Goal: Task Accomplishment & Management: Manage account settings

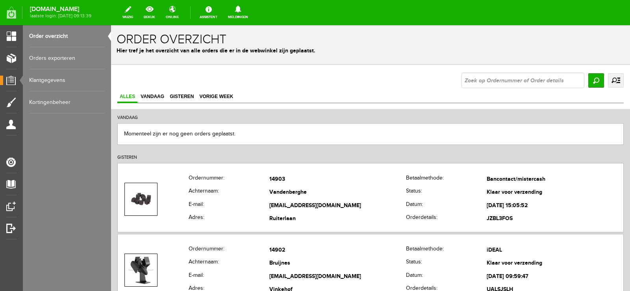
scroll to position [158, 0]
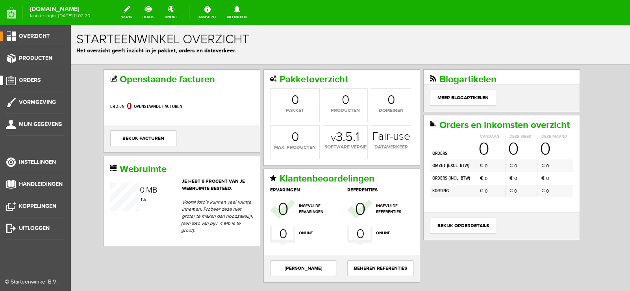
click at [32, 81] on span "Orders" at bounding box center [30, 80] width 22 height 7
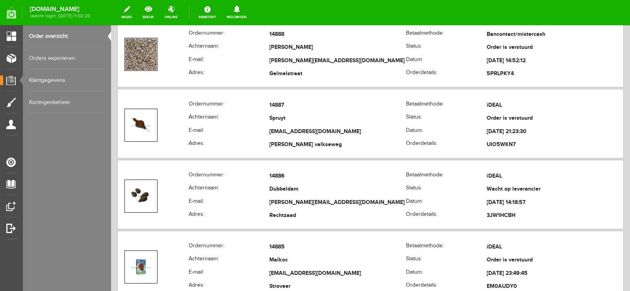
scroll to position [1260, 0]
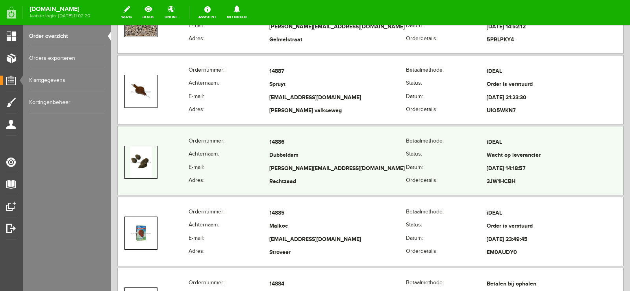
click at [348, 159] on td "Dubbeldam" at bounding box center [337, 155] width 137 height 13
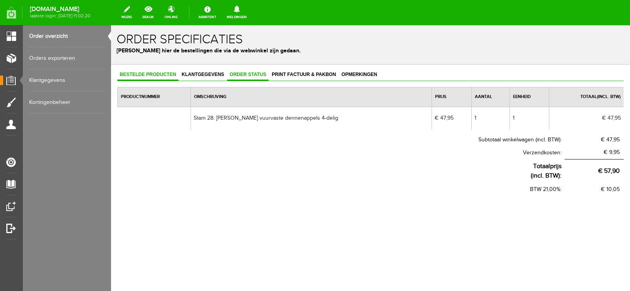
click at [252, 75] on span "Order status" at bounding box center [247, 75] width 41 height 6
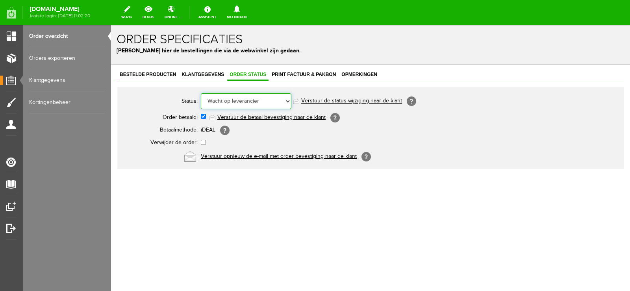
click at [289, 101] on select "Order niet afgerond Nieuw Order in behandeling Wacht op leverancier Wacht op be…" at bounding box center [246, 101] width 91 height 16
select select "14"
click at [201, 93] on select "Order niet afgerond Nieuw Order in behandeling Wacht op leverancier Wacht op be…" at bounding box center [246, 101] width 91 height 16
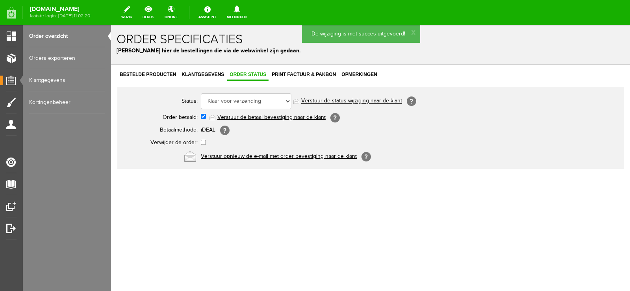
click at [358, 100] on link "Verstuur de status wijziging naar de klant" at bounding box center [351, 101] width 101 height 6
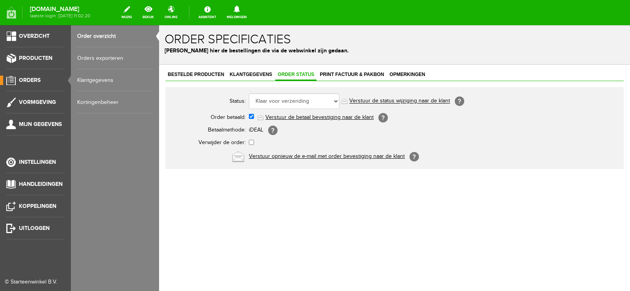
click at [36, 78] on span "Orders" at bounding box center [30, 80] width 22 height 7
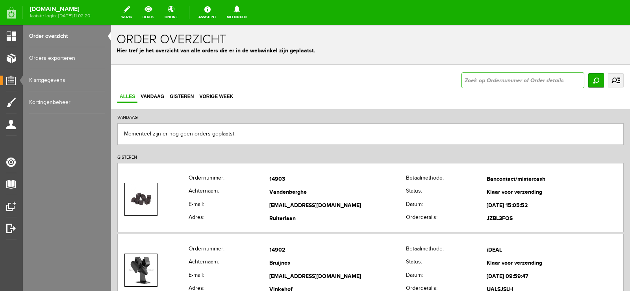
click at [479, 78] on input "text" at bounding box center [523, 80] width 123 height 16
type input "14898"
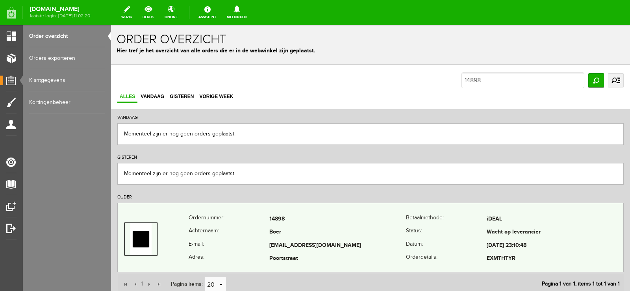
click at [400, 238] on td "Boer" at bounding box center [337, 232] width 137 height 13
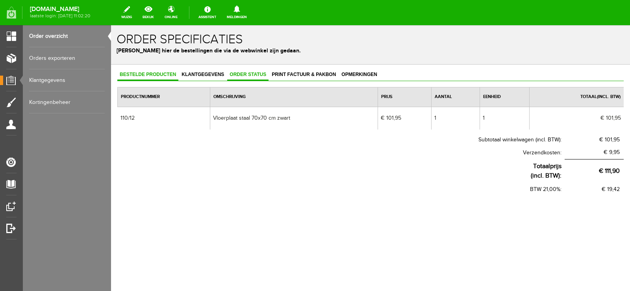
click at [248, 74] on span "Order status" at bounding box center [247, 75] width 41 height 6
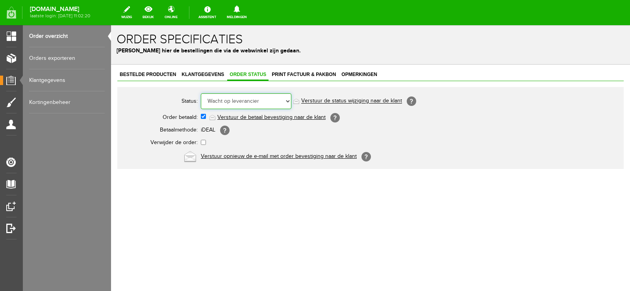
click at [288, 100] on select "Order niet afgerond Nieuw Order in behandeling Wacht op leverancier Wacht op be…" at bounding box center [246, 101] width 91 height 16
select select "14"
click at [201, 93] on select "Order niet afgerond Nieuw Order in behandeling Wacht op leverancier Wacht op be…" at bounding box center [246, 101] width 91 height 16
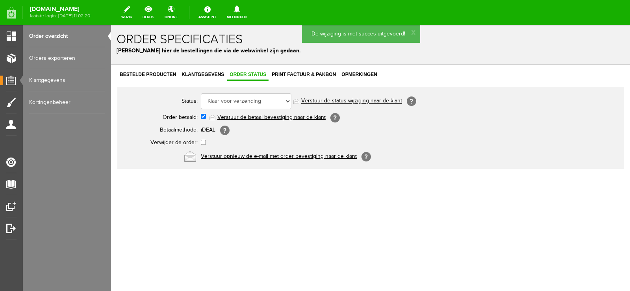
click at [370, 100] on link "Verstuur de status wijziging naar de klant" at bounding box center [351, 101] width 101 height 6
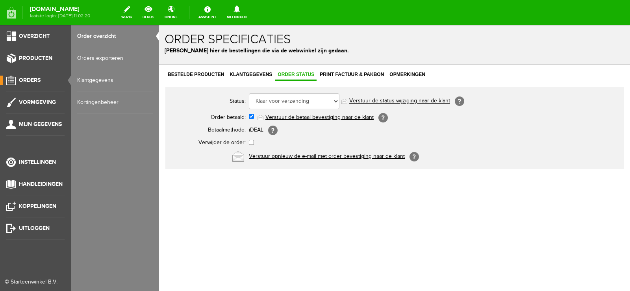
click at [34, 80] on span "Orders" at bounding box center [30, 80] width 22 height 7
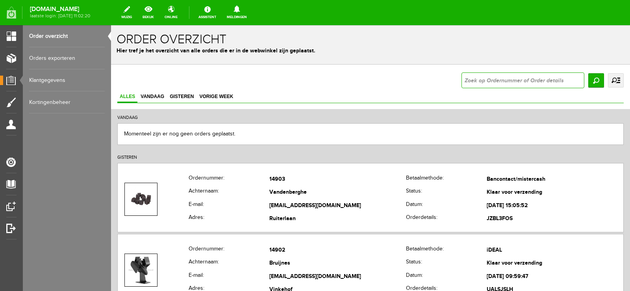
click at [469, 84] on input "text" at bounding box center [523, 80] width 123 height 16
type input "14868"
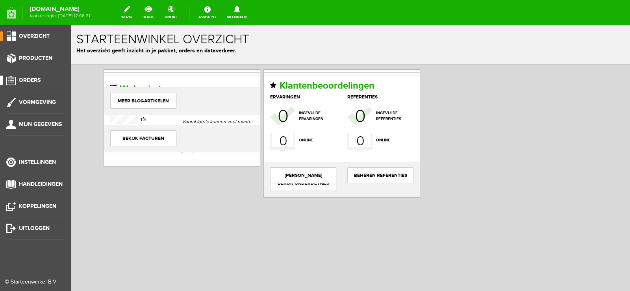
click at [28, 79] on span "Orders" at bounding box center [30, 80] width 22 height 7
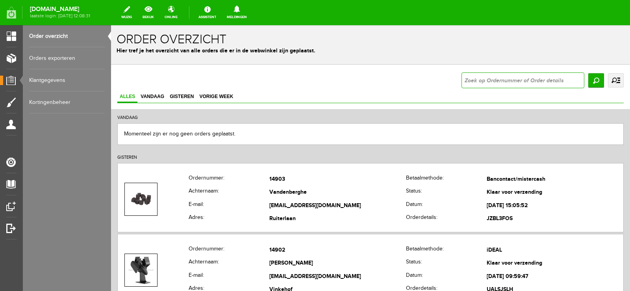
click at [474, 79] on input "text" at bounding box center [523, 80] width 123 height 16
type input "14868"
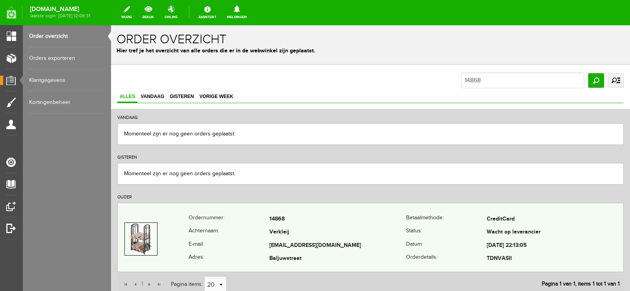
click at [369, 239] on td "Verkleij" at bounding box center [337, 232] width 137 height 13
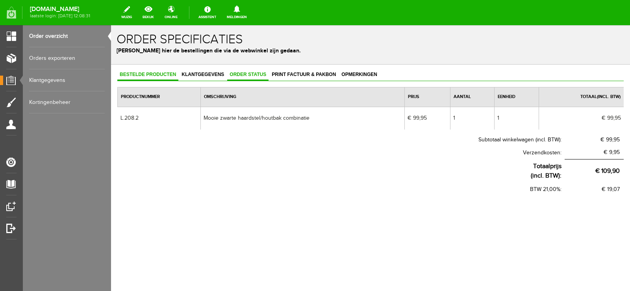
click at [246, 77] on span "Order status" at bounding box center [247, 75] width 41 height 6
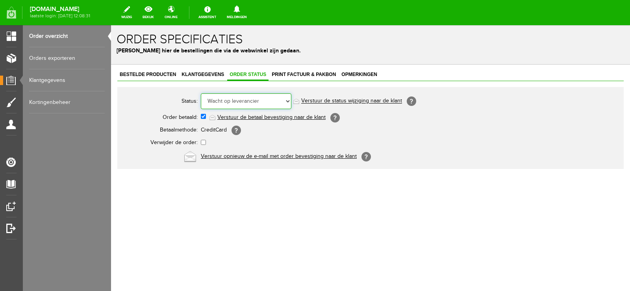
click at [288, 99] on select "Order niet afgerond Nieuw Order in behandeling Wacht op leverancier Wacht op be…" at bounding box center [246, 101] width 91 height 16
select select "7"
click at [201, 93] on select "Order niet afgerond Nieuw Order in behandeling Wacht op leverancier Wacht op be…" at bounding box center [246, 101] width 91 height 16
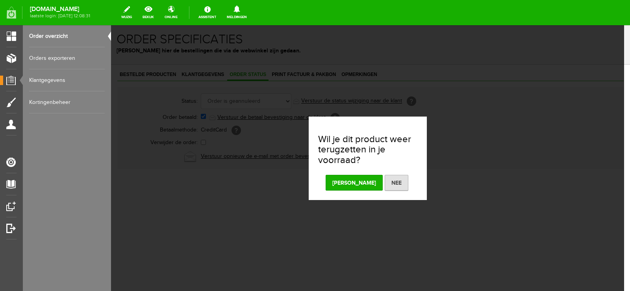
click at [355, 180] on button "[PERSON_NAME]" at bounding box center [354, 183] width 57 height 16
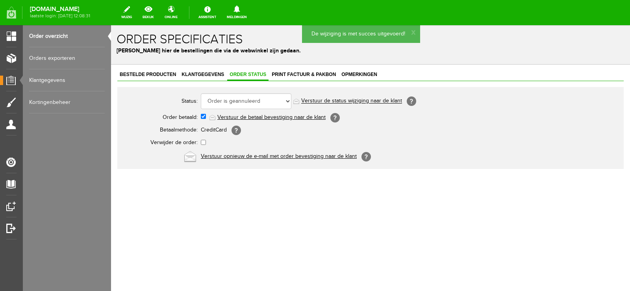
click at [362, 101] on link "Verstuur de status wijziging naar de klant" at bounding box center [351, 101] width 101 height 6
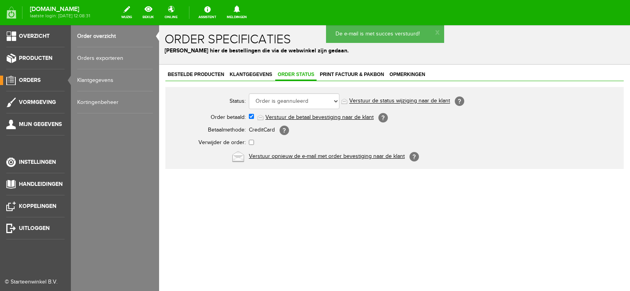
click at [30, 77] on span "Orders" at bounding box center [30, 80] width 22 height 7
